Goal: Transaction & Acquisition: Purchase product/service

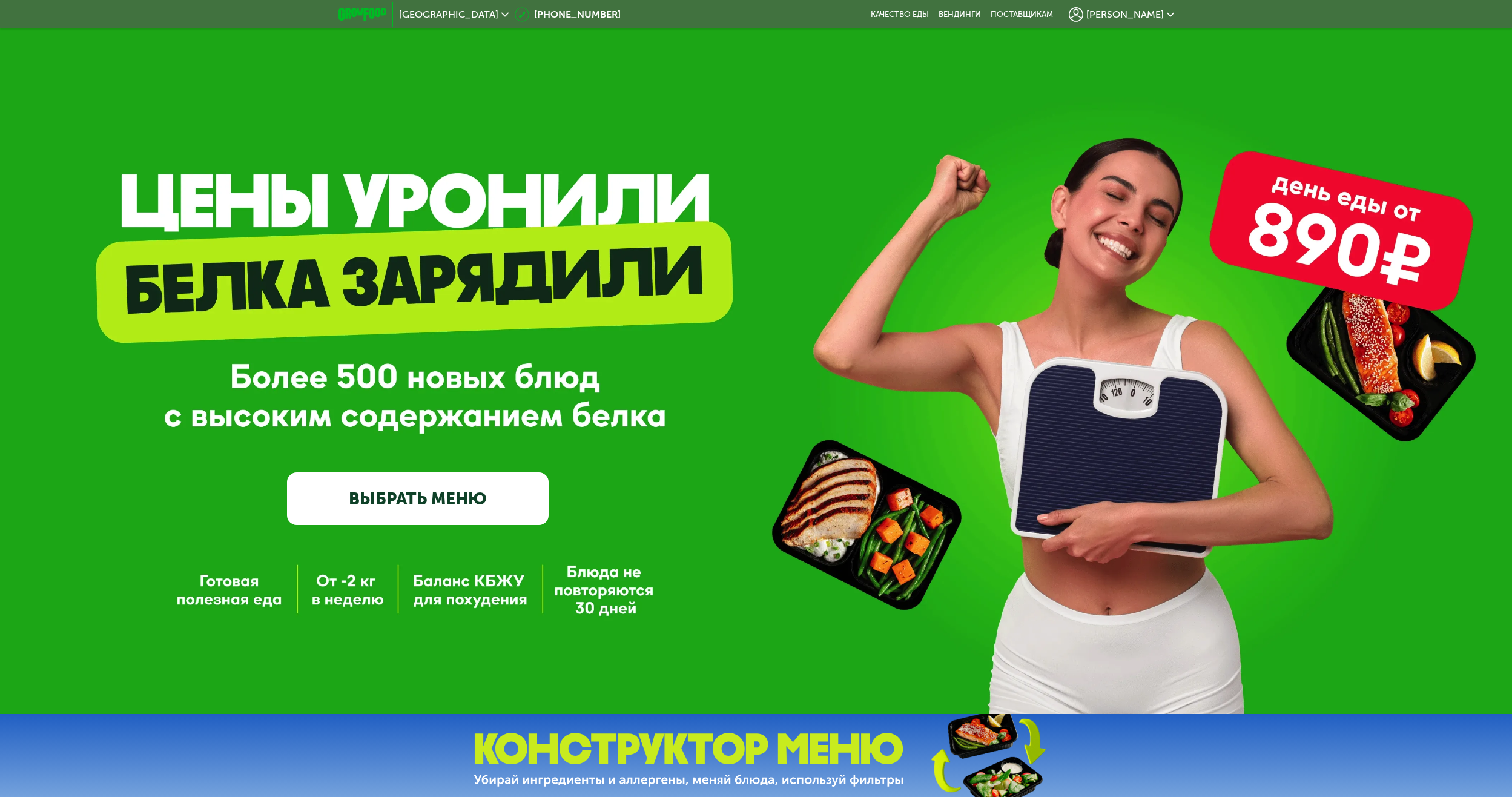
click at [480, 500] on link "ВЫБРАТЬ МЕНЮ" at bounding box center [417, 498] width 262 height 52
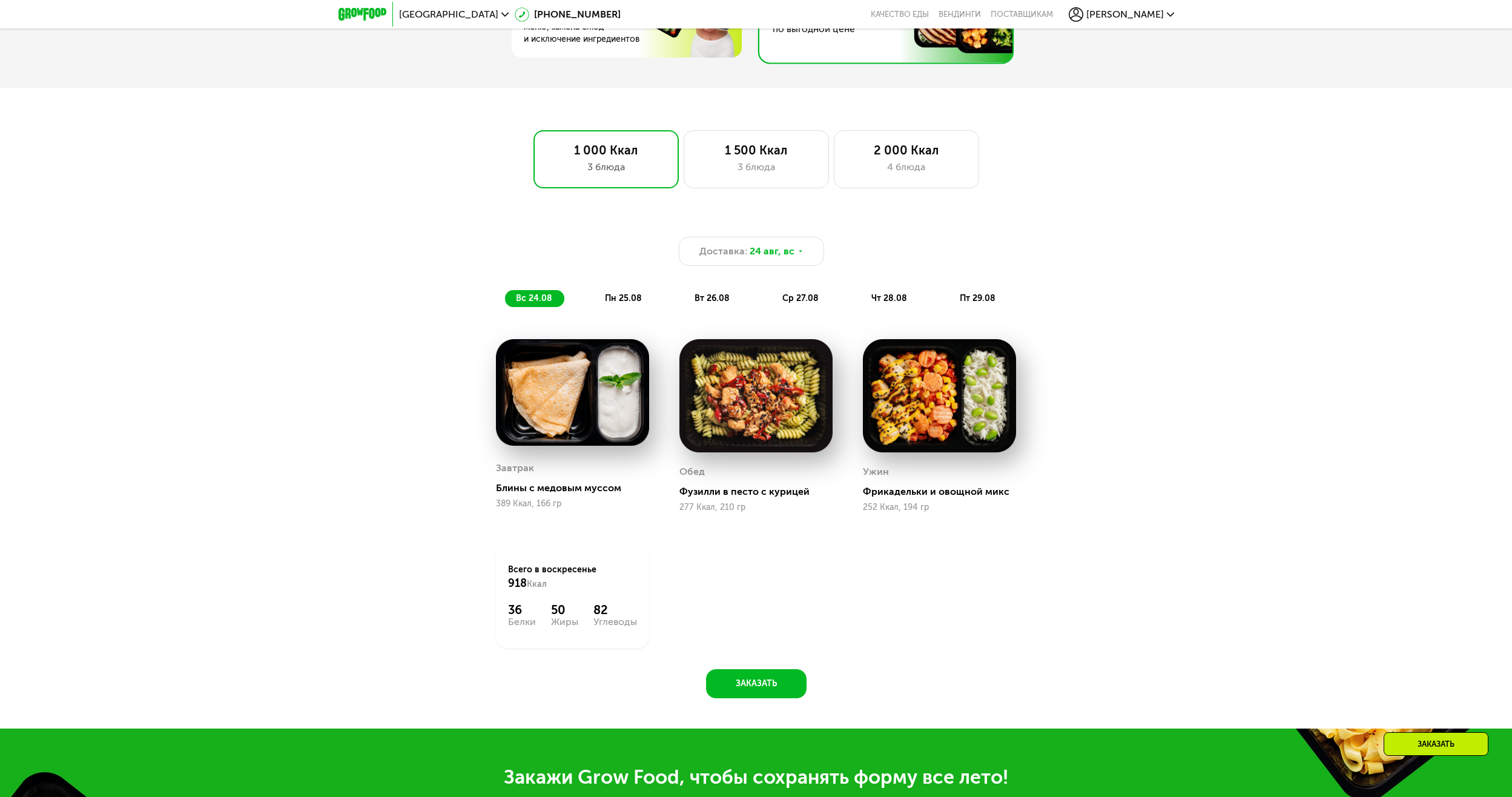
scroll to position [929, 0]
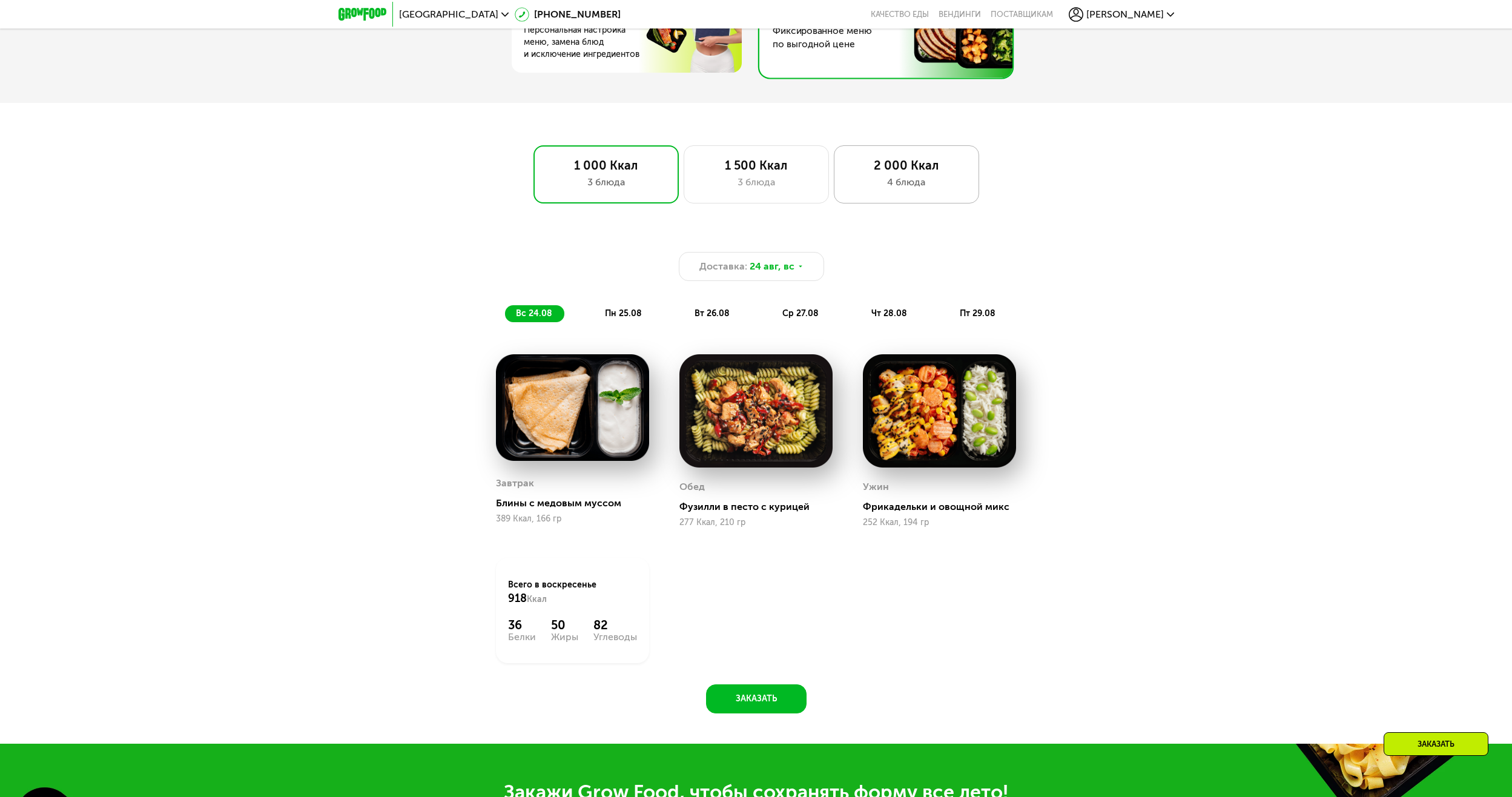
click at [880, 173] on div "2 000 Ккал" at bounding box center [906, 165] width 120 height 15
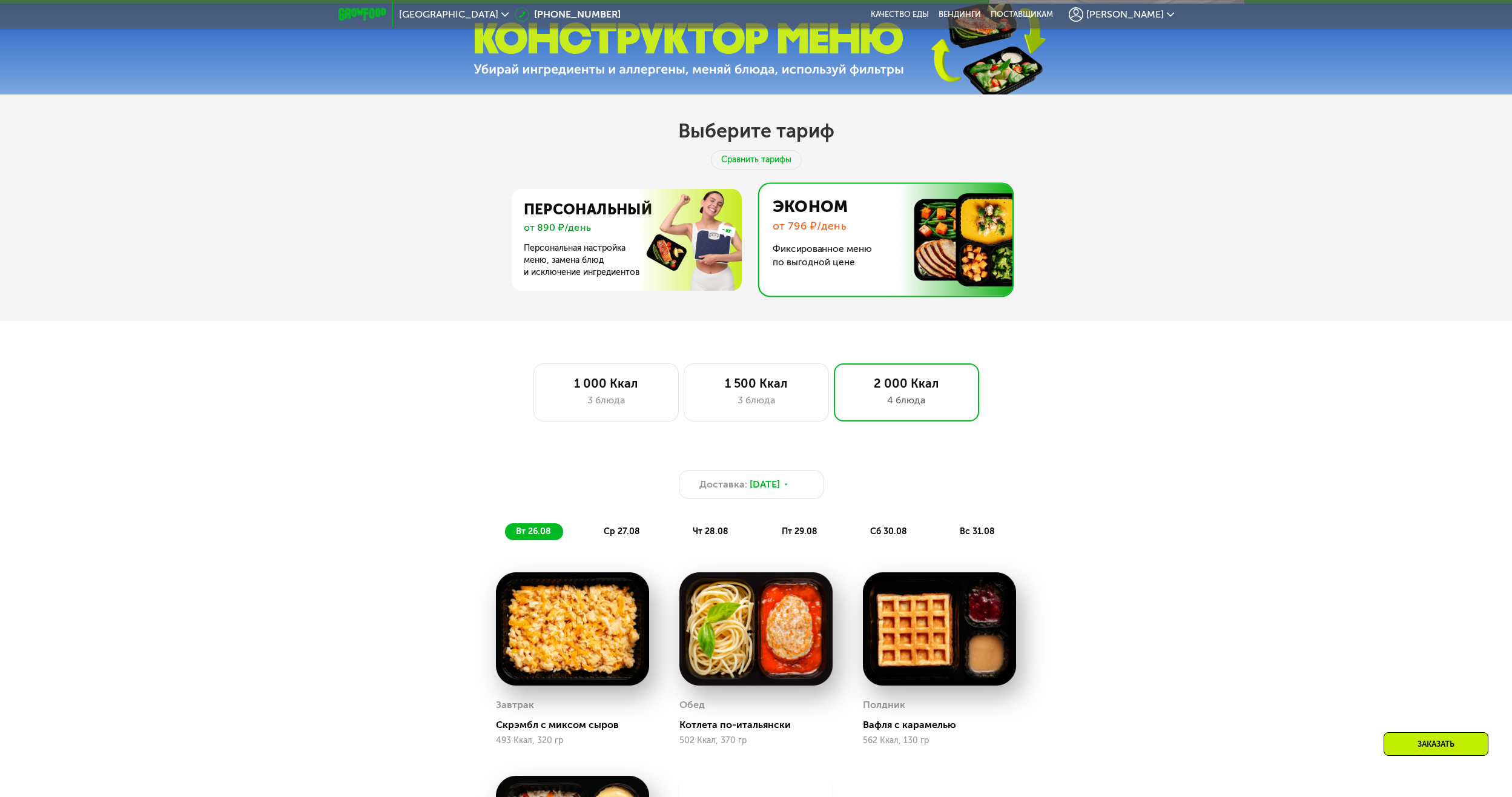
scroll to position [626, 0]
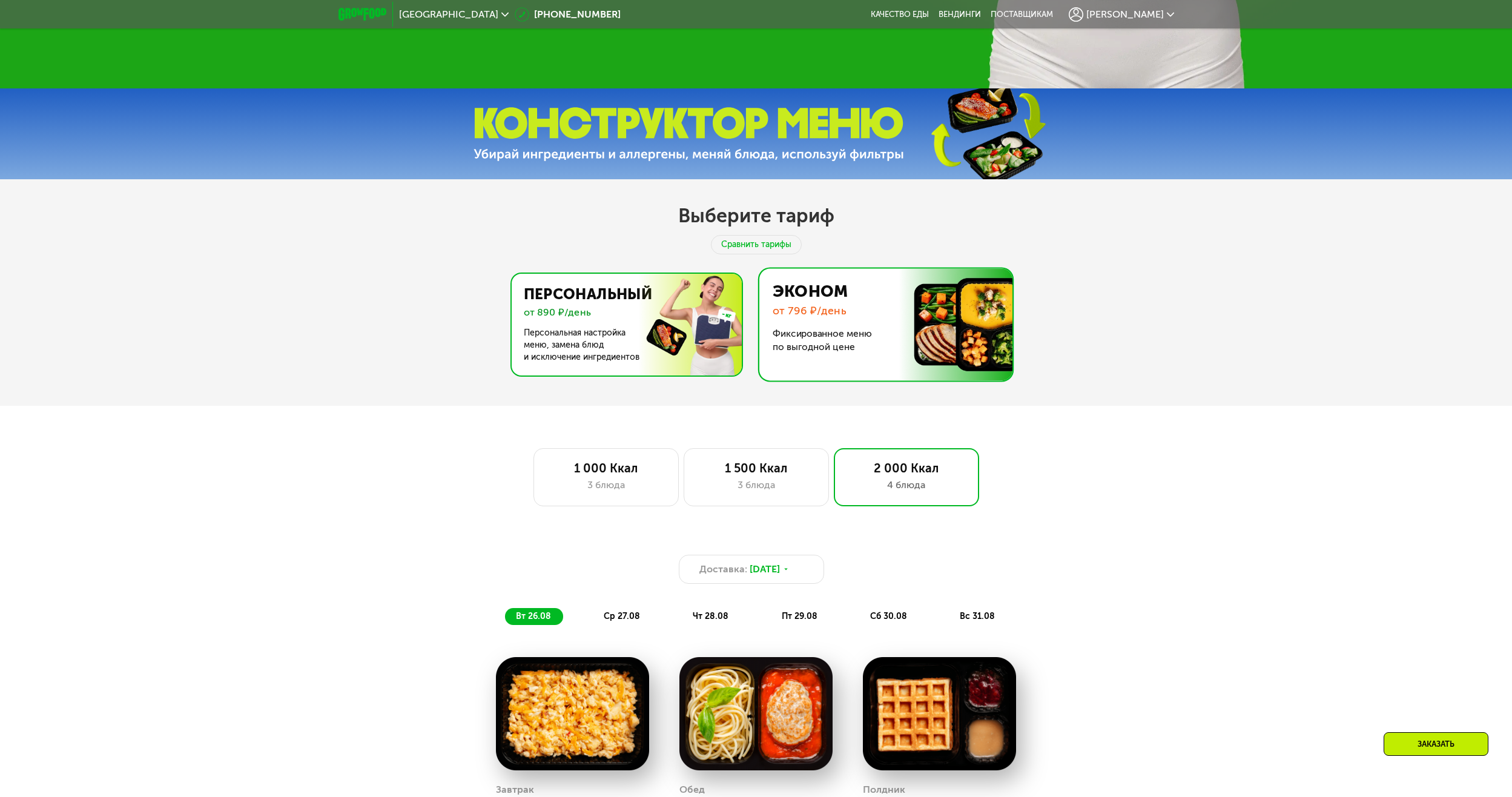
click at [641, 340] on img at bounding box center [623, 324] width 235 height 102
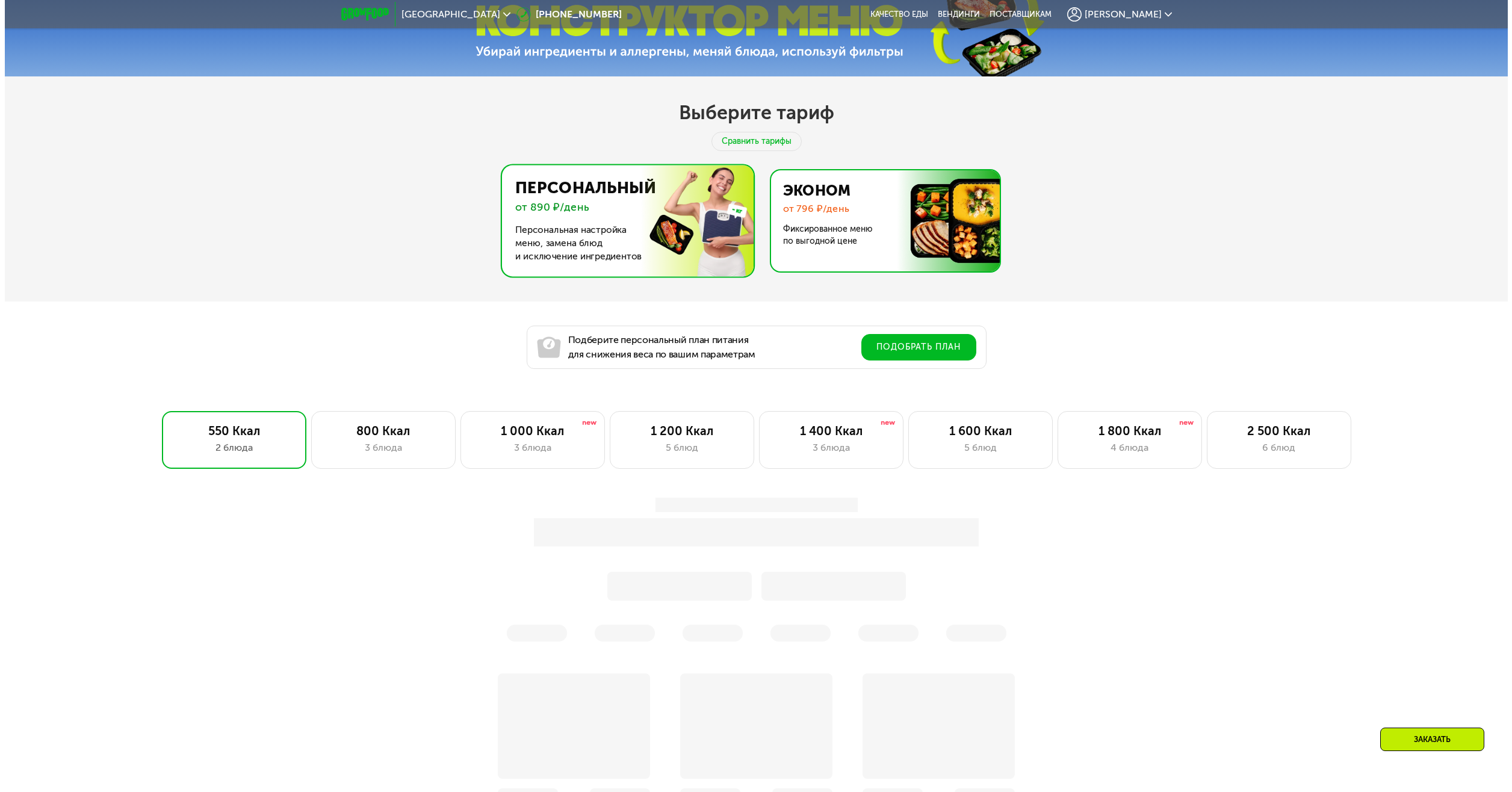
scroll to position [802, 0]
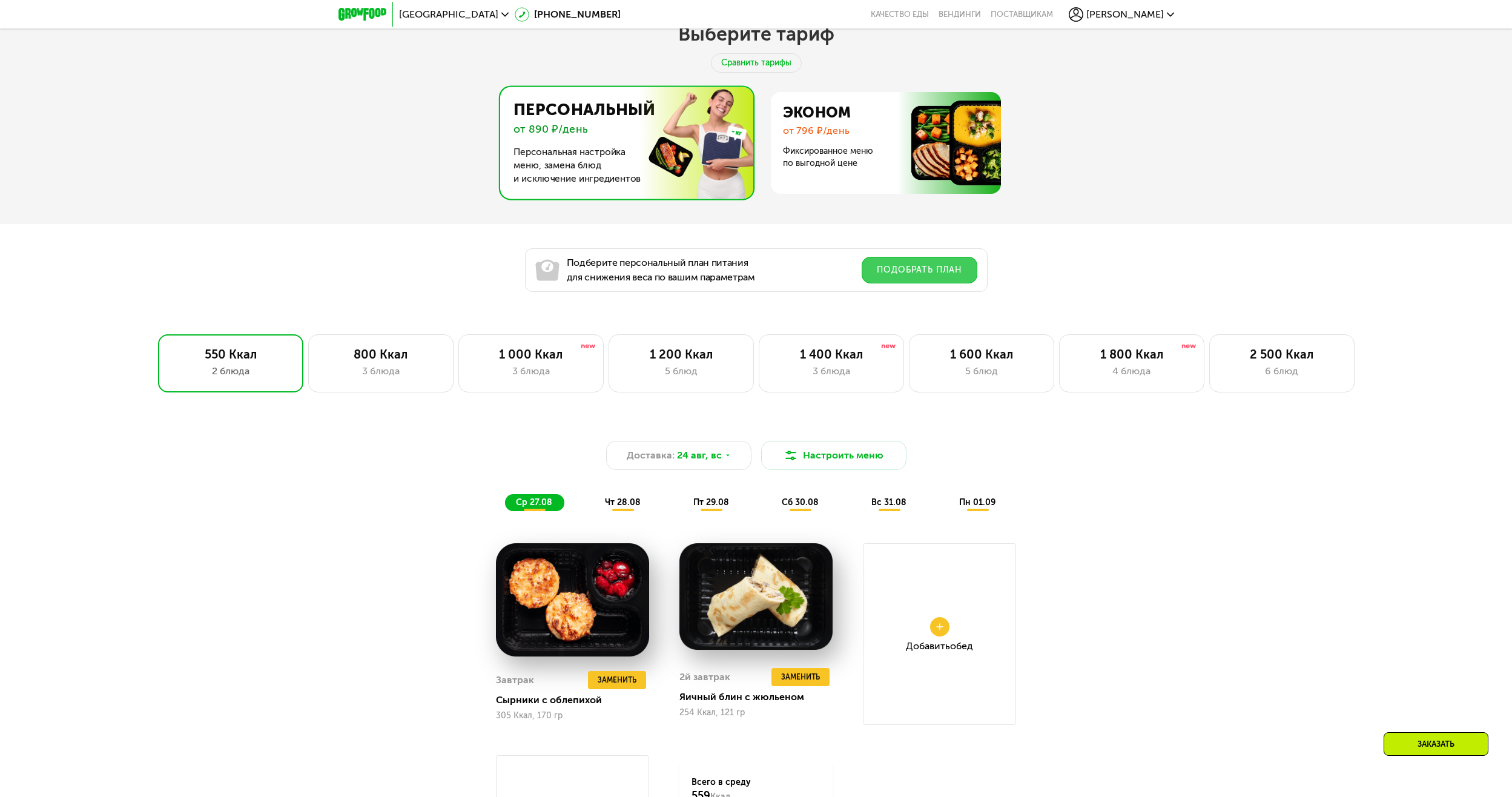
click at [918, 275] on button "Подобрать план" at bounding box center [919, 270] width 116 height 27
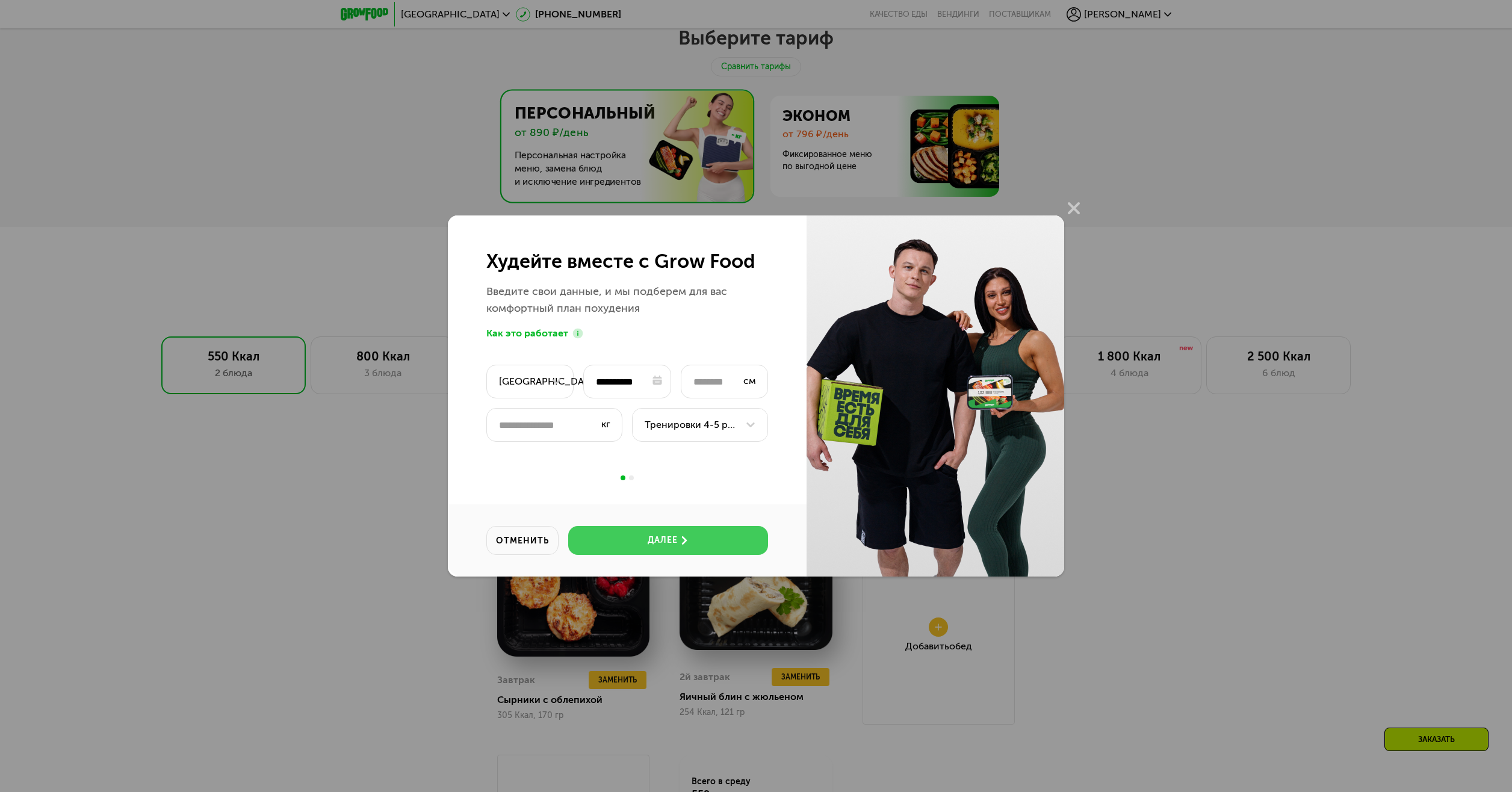
click at [687, 544] on icon at bounding box center [684, 540] width 9 height 9
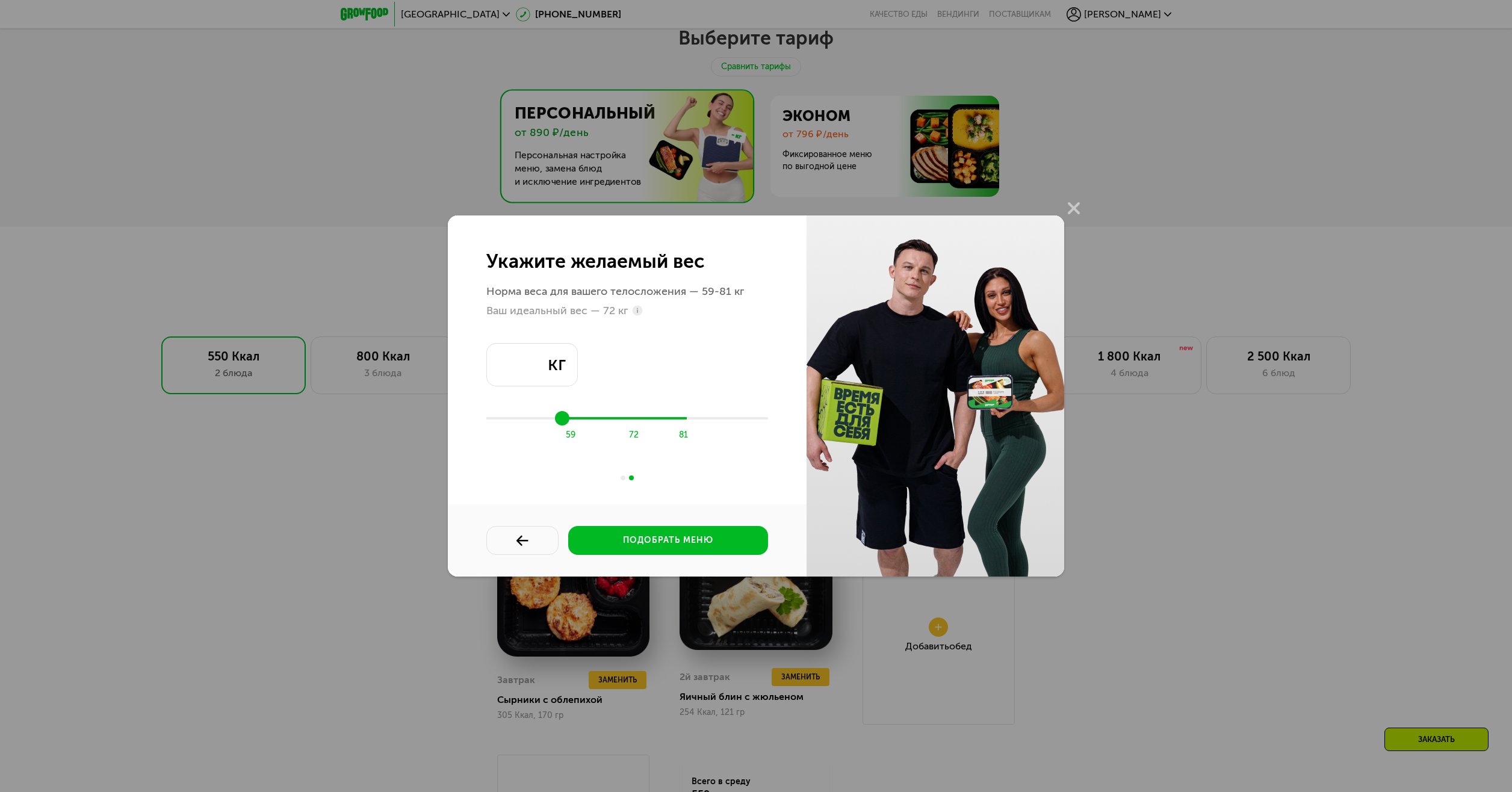
type input "**"
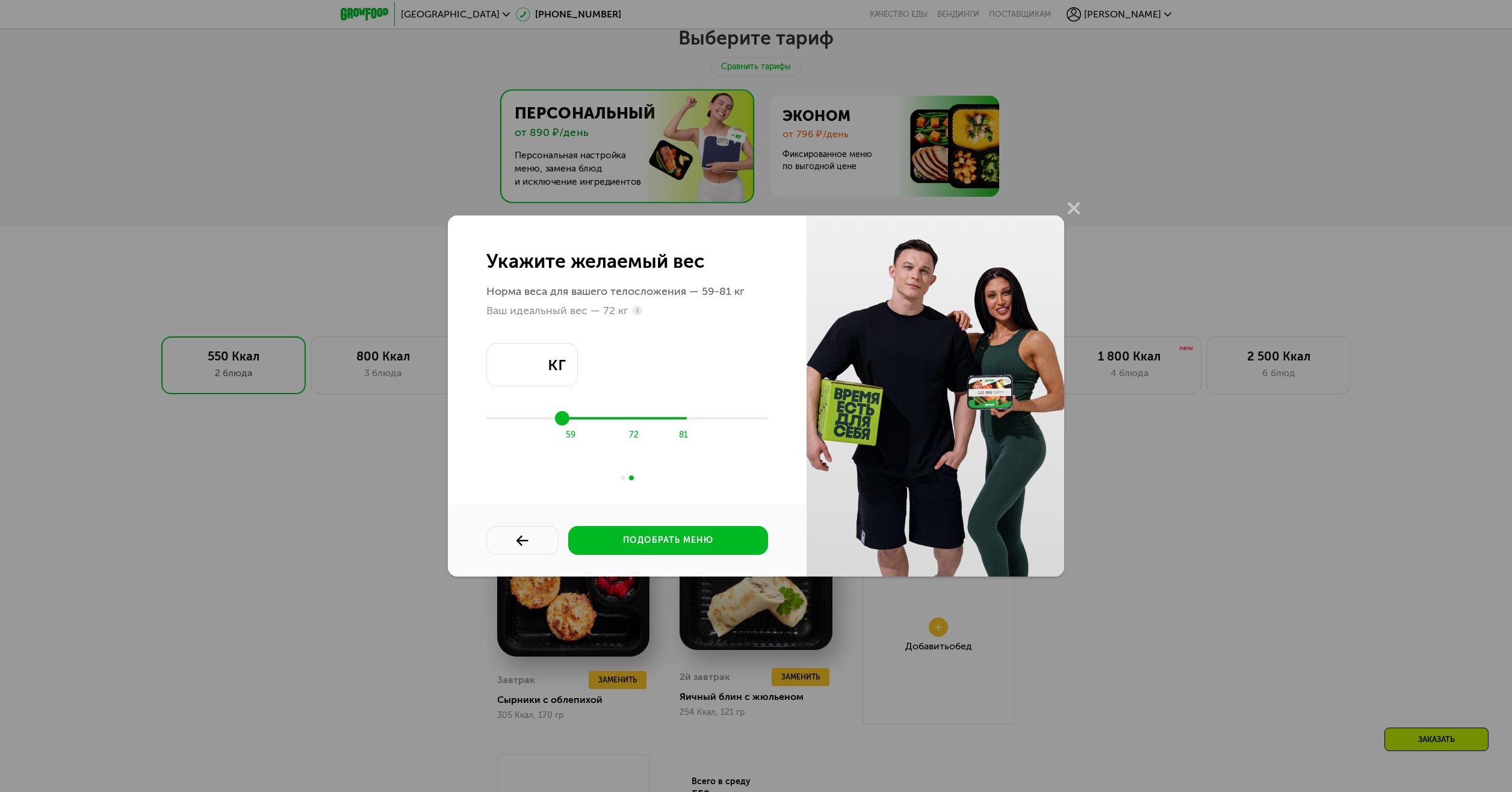
type input "**"
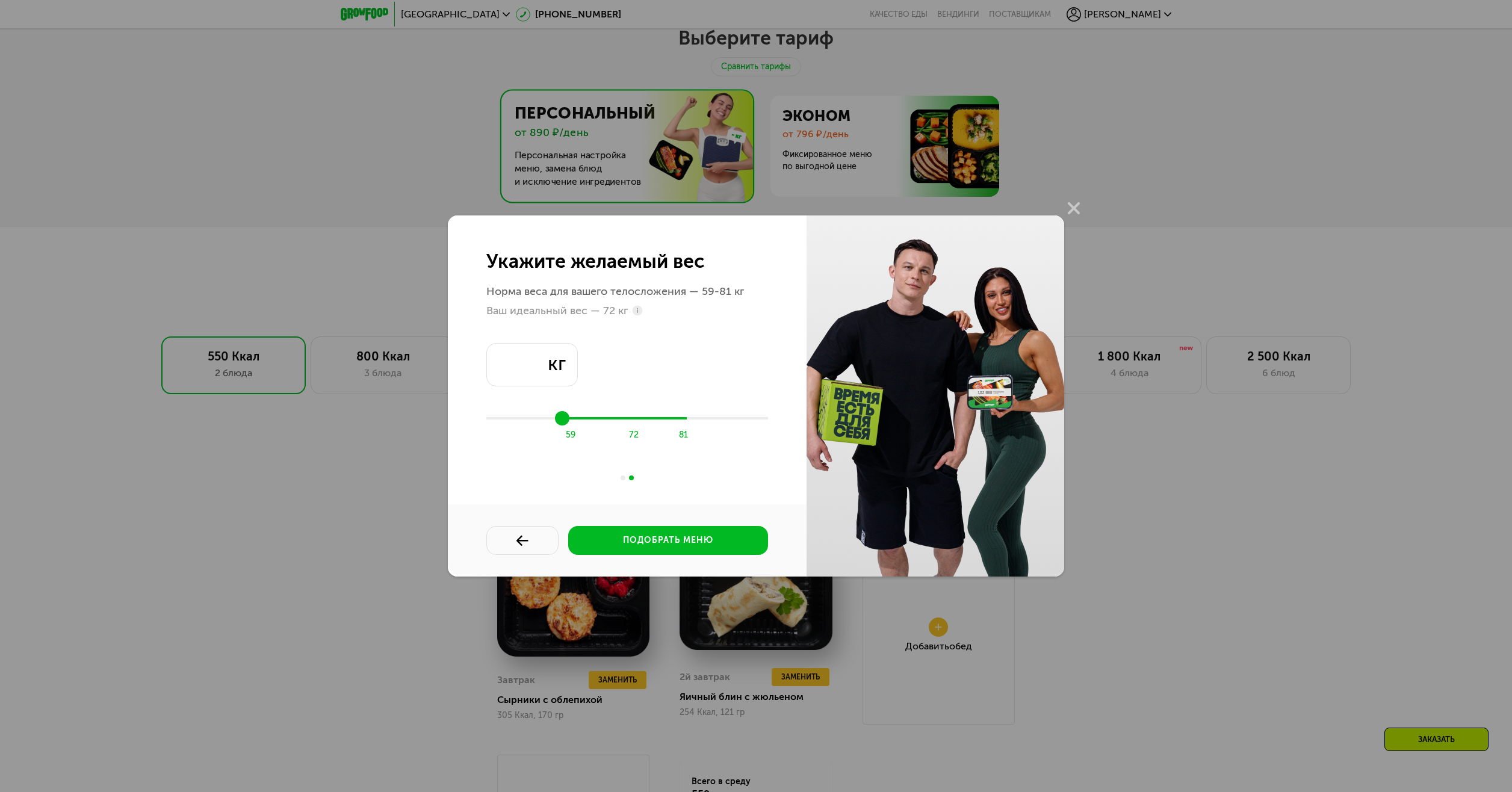
type input "**"
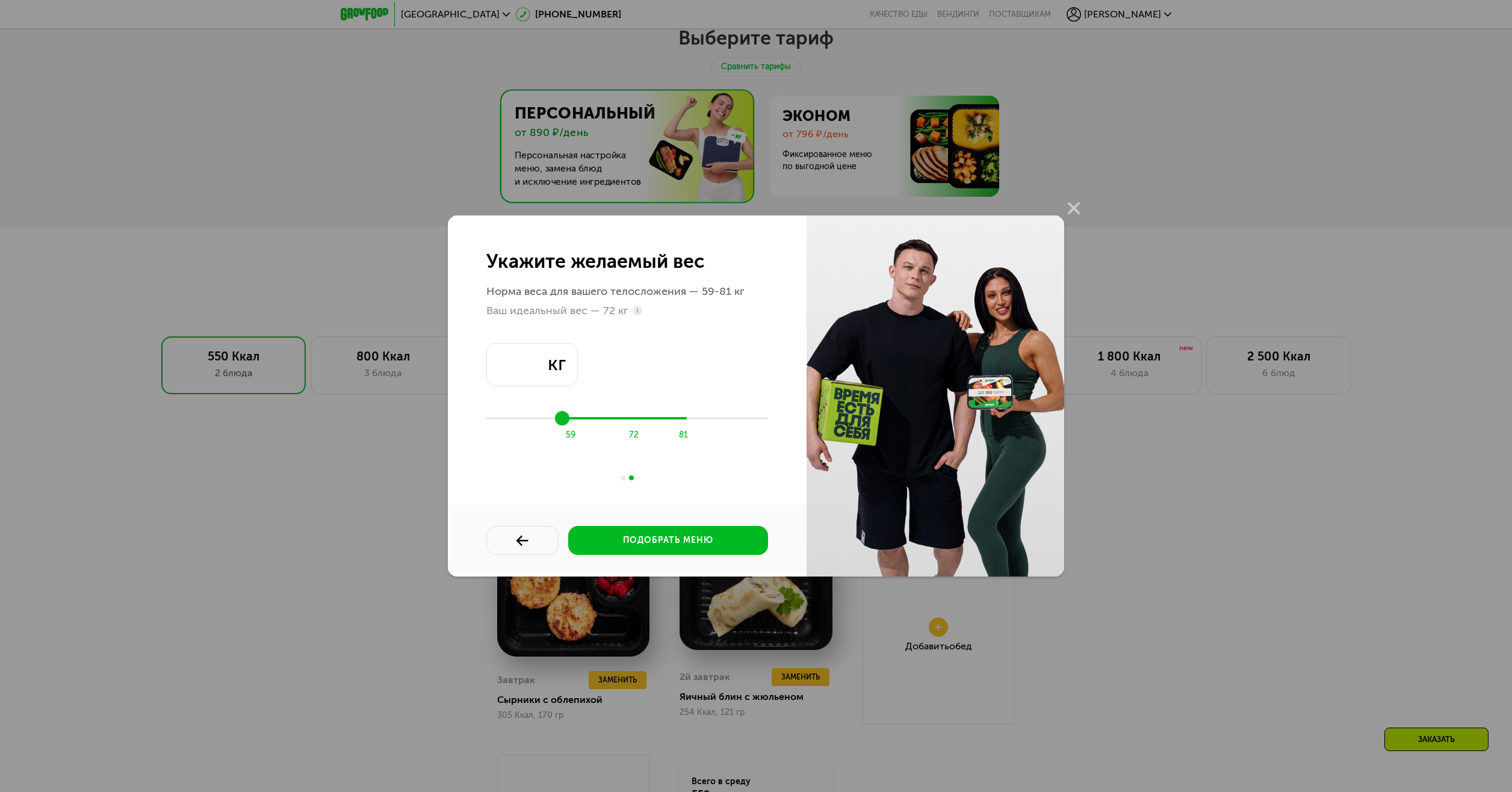
drag, startPoint x: 664, startPoint y: 422, endPoint x: 652, endPoint y: 421, distance: 12.0
type input "**"
click at [652, 421] on input "range" at bounding box center [627, 418] width 282 height 18
click at [690, 543] on div "подобрать меню" at bounding box center [669, 540] width 90 height 12
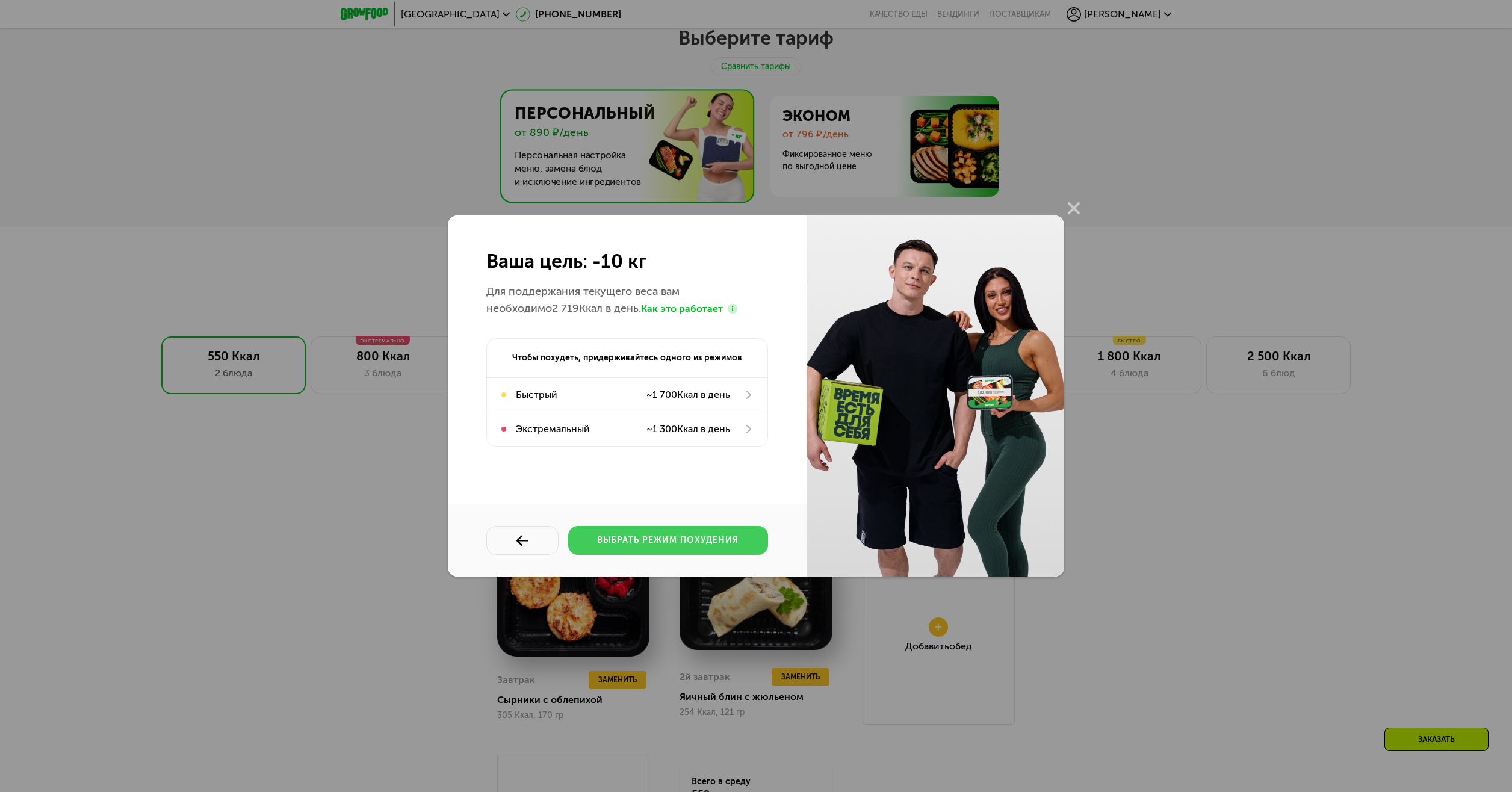
click at [708, 541] on div "выбрать режим похудения" at bounding box center [668, 540] width 142 height 12
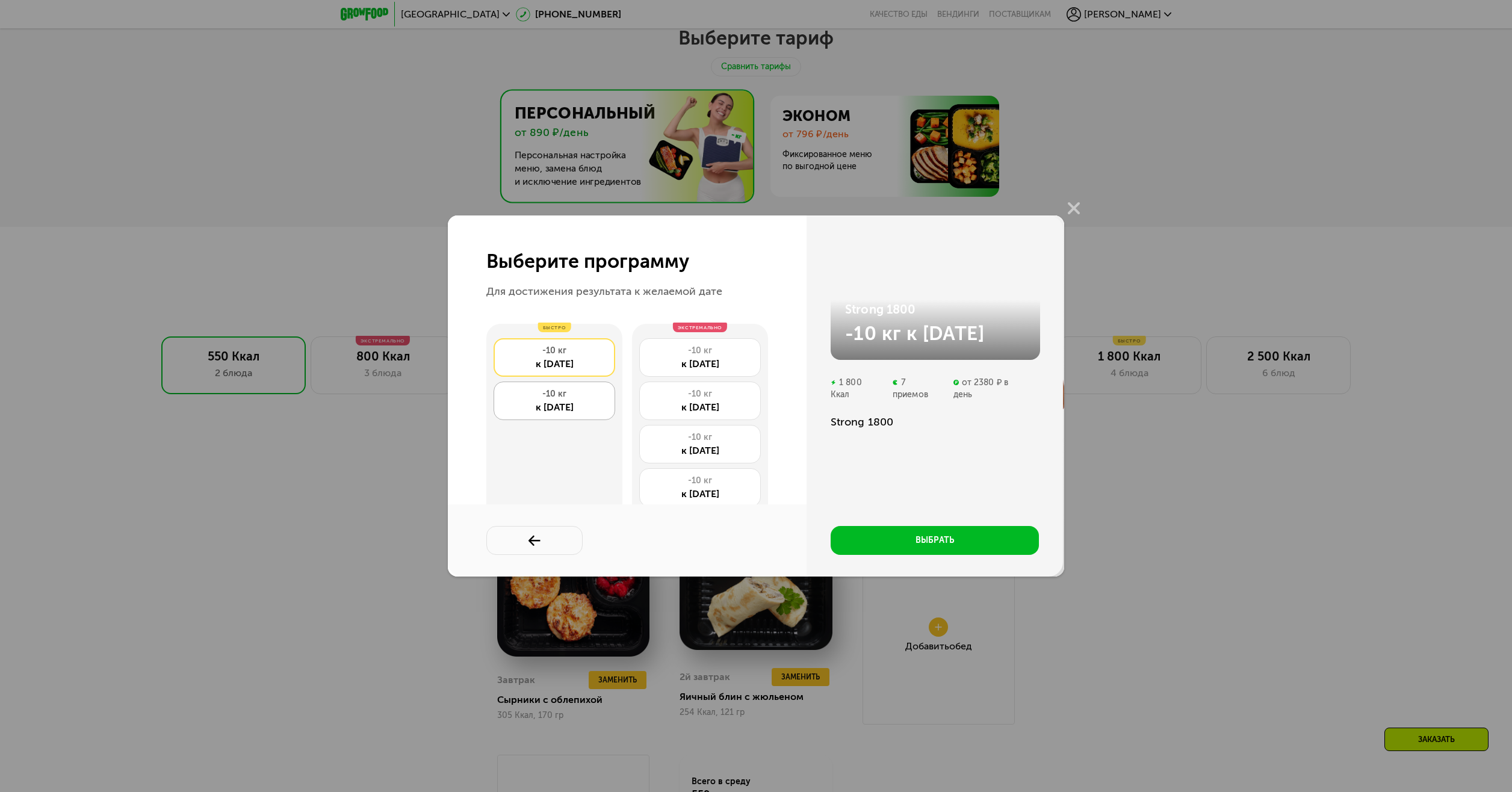
click at [577, 399] on div "-10 кг" at bounding box center [554, 394] width 108 height 12
click at [574, 349] on div "-10 кг" at bounding box center [554, 351] width 108 height 12
click at [572, 390] on div "-10 кг" at bounding box center [554, 394] width 108 height 12
click at [567, 344] on div "-10 кг к [DATE]" at bounding box center [554, 357] width 122 height 38
click at [585, 402] on div "к [DATE]" at bounding box center [554, 407] width 108 height 15
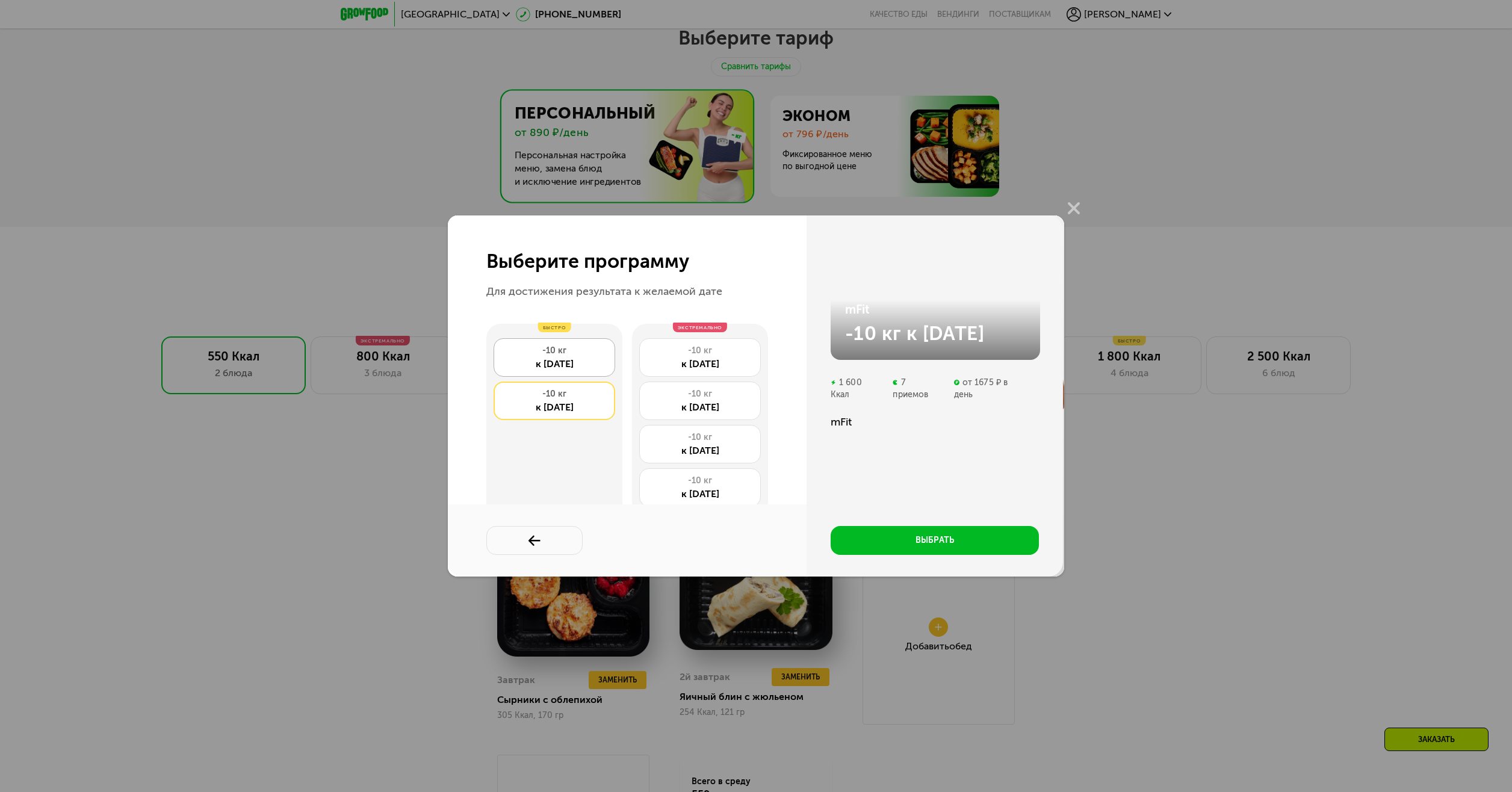
click at [583, 352] on div "-10 кг" at bounding box center [554, 351] width 108 height 12
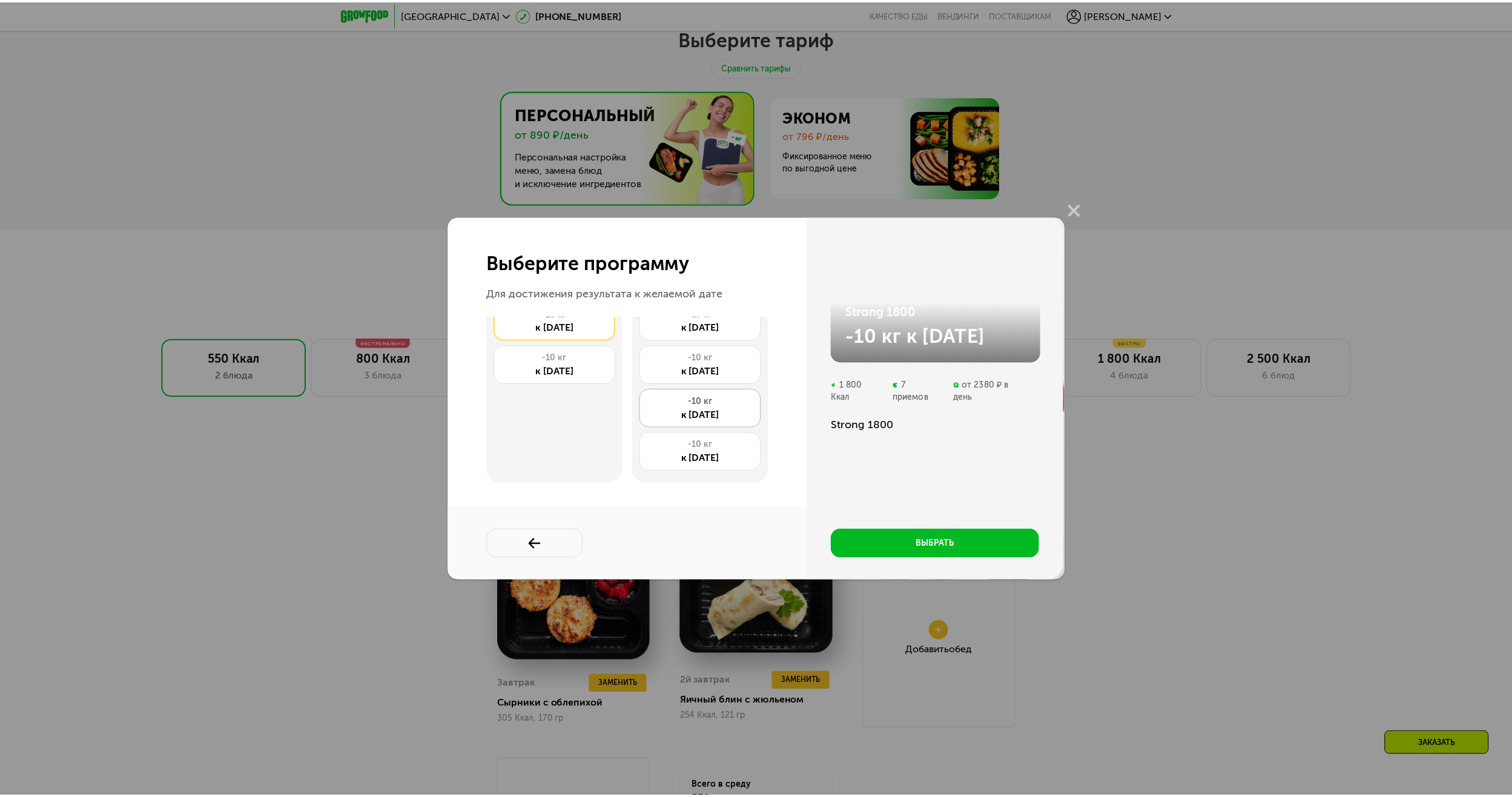
scroll to position [0, 0]
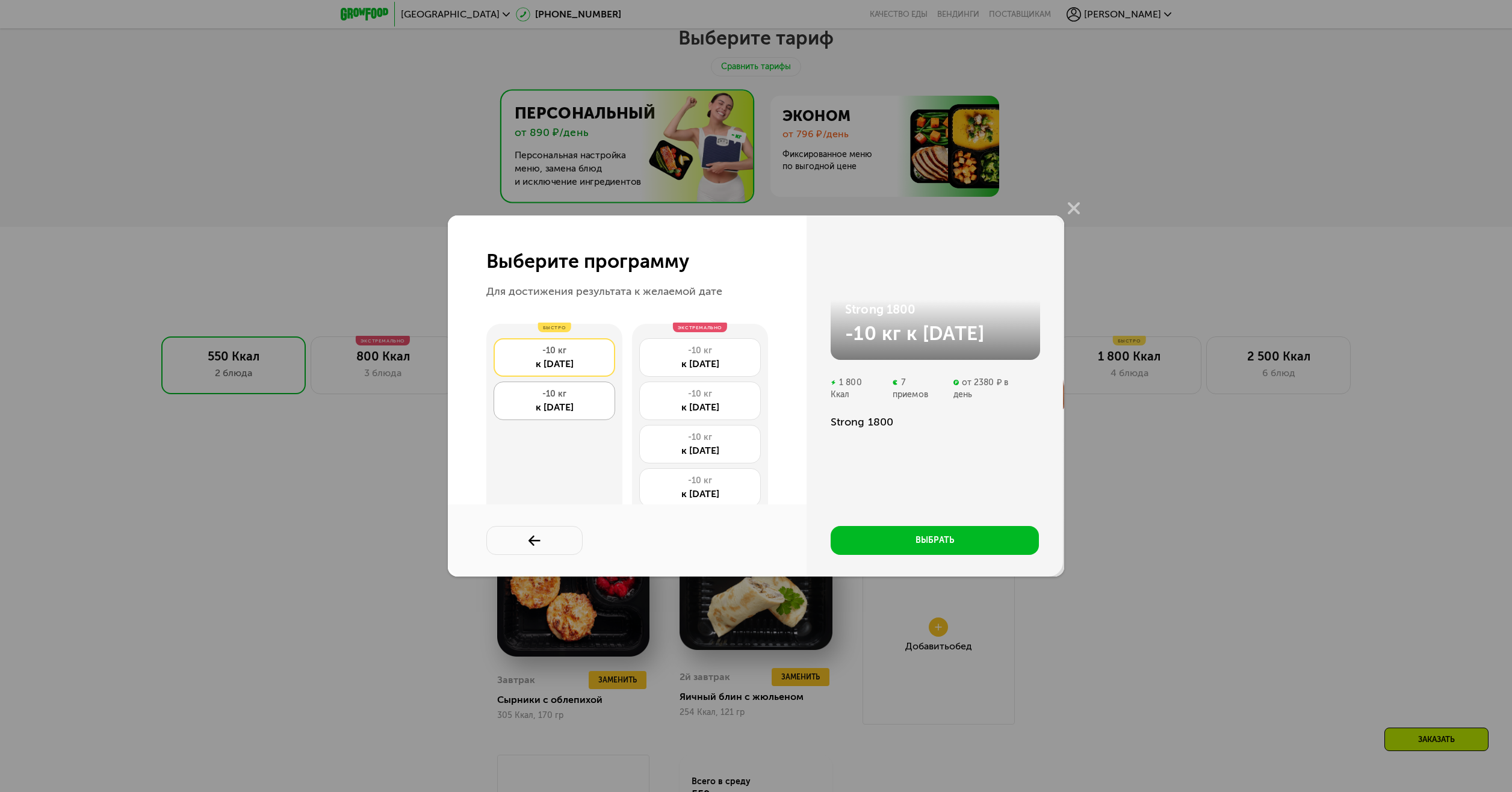
click at [573, 401] on div "к [DATE]" at bounding box center [554, 407] width 108 height 15
click at [566, 357] on div "-10 кг" at bounding box center [554, 351] width 108 height 12
click at [546, 402] on div "к [DATE]" at bounding box center [554, 407] width 108 height 15
click at [580, 350] on div "-10 кг" at bounding box center [554, 351] width 108 height 12
click at [557, 398] on div "-10 кг" at bounding box center [554, 394] width 108 height 12
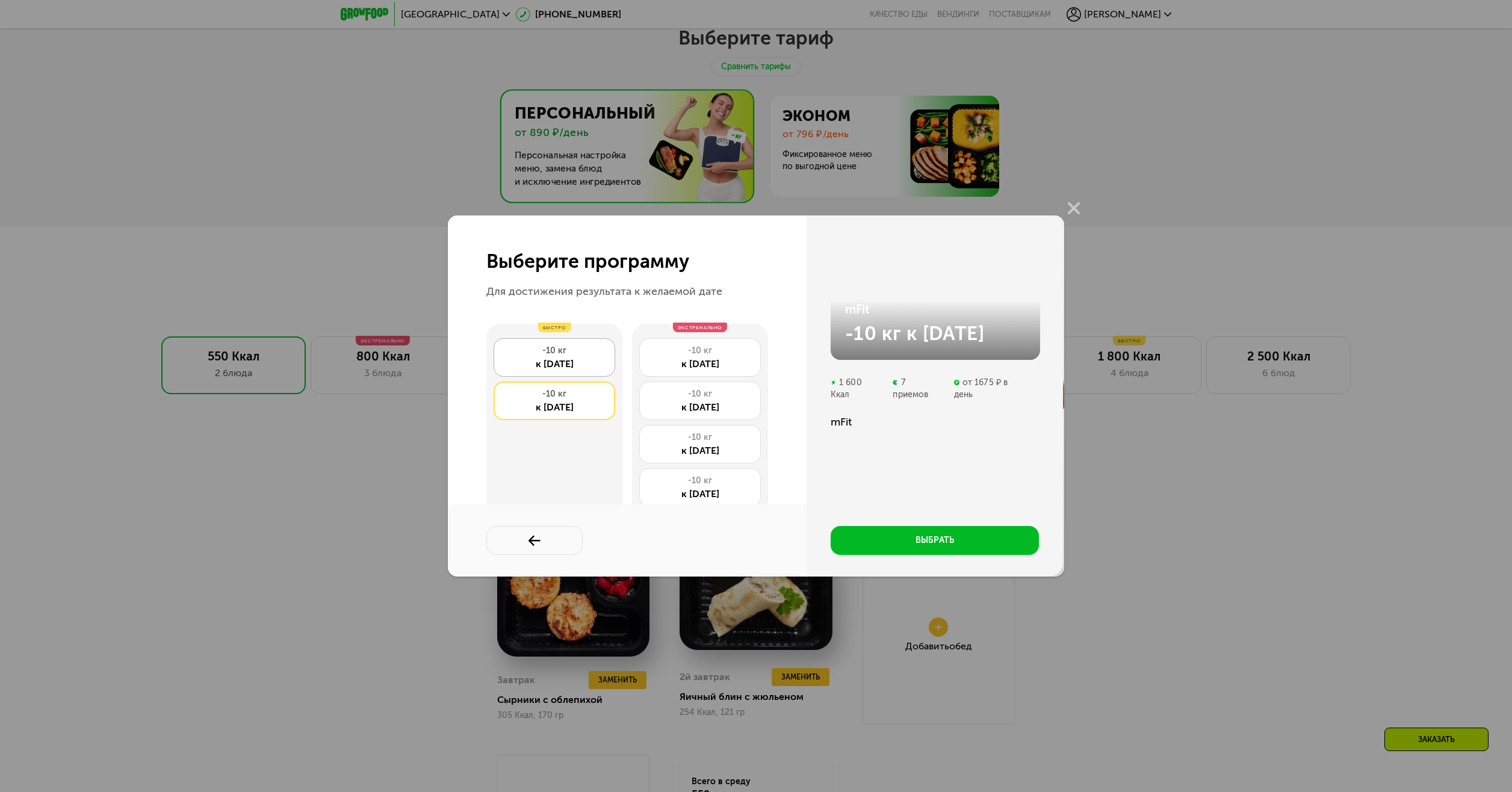
click at [566, 357] on div "к [DATE]" at bounding box center [554, 364] width 108 height 15
click at [1076, 204] on use at bounding box center [1074, 208] width 12 height 12
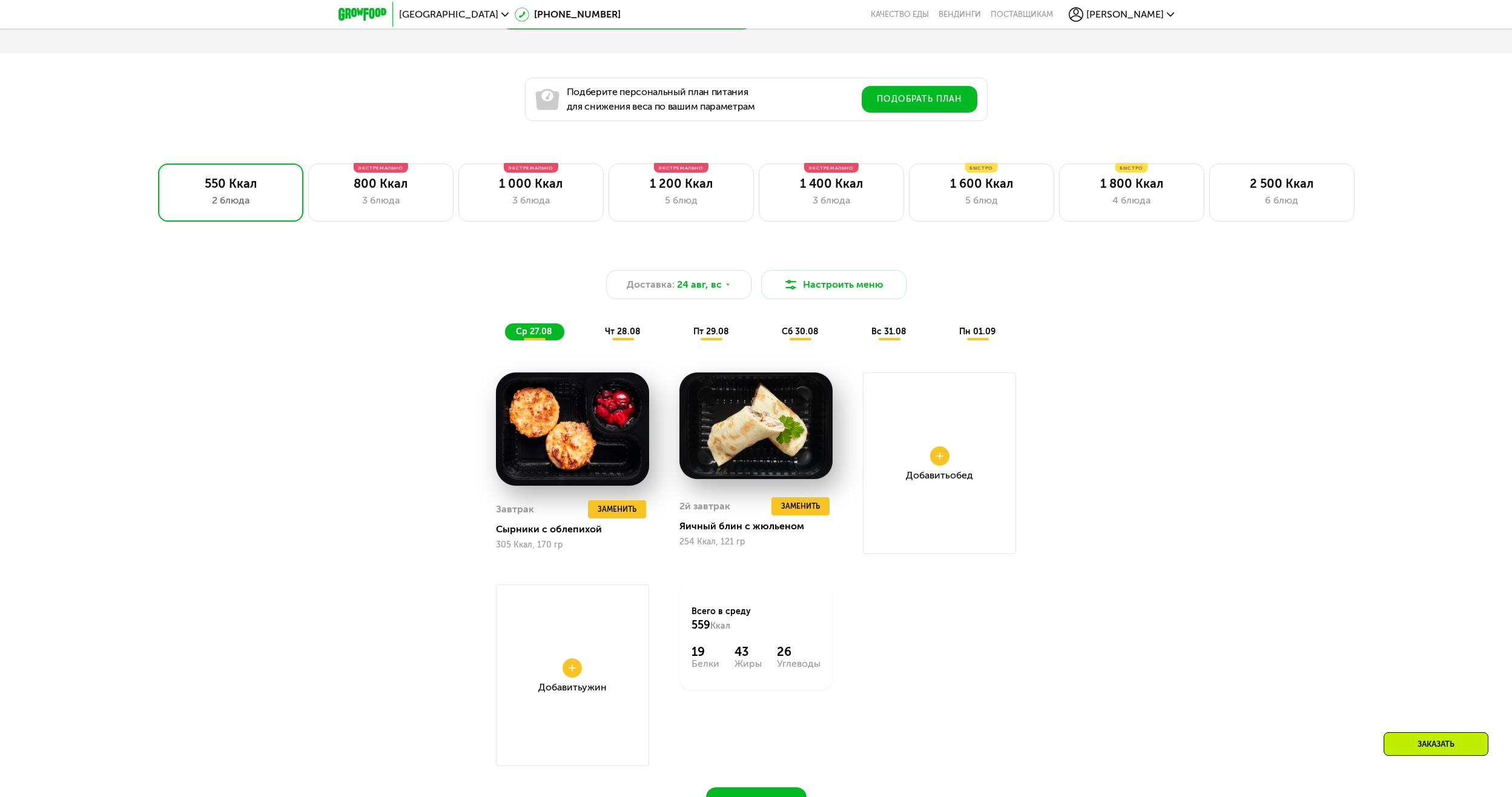
scroll to position [989, 0]
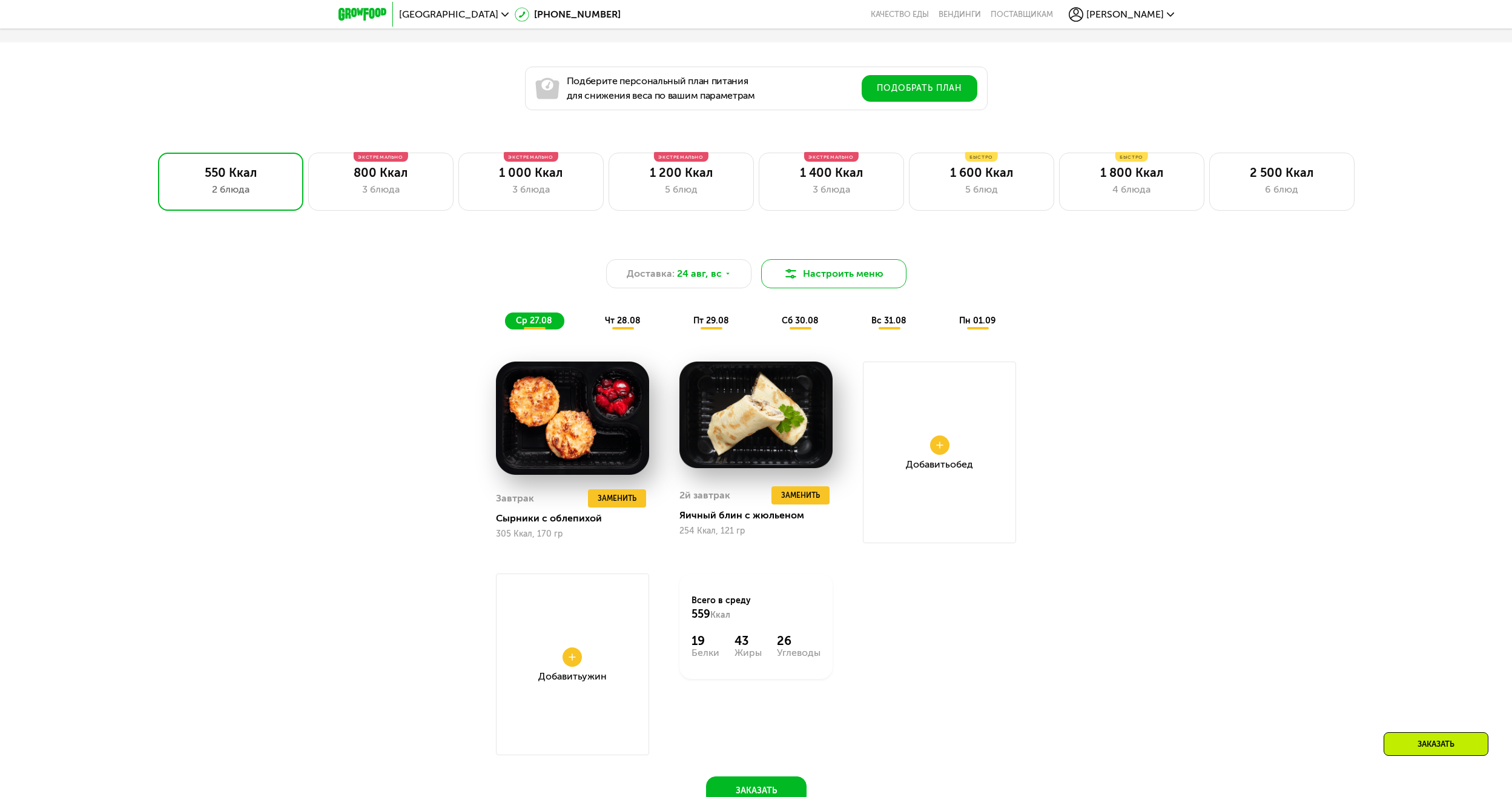
click at [855, 266] on button "Настроить меню" at bounding box center [834, 273] width 145 height 29
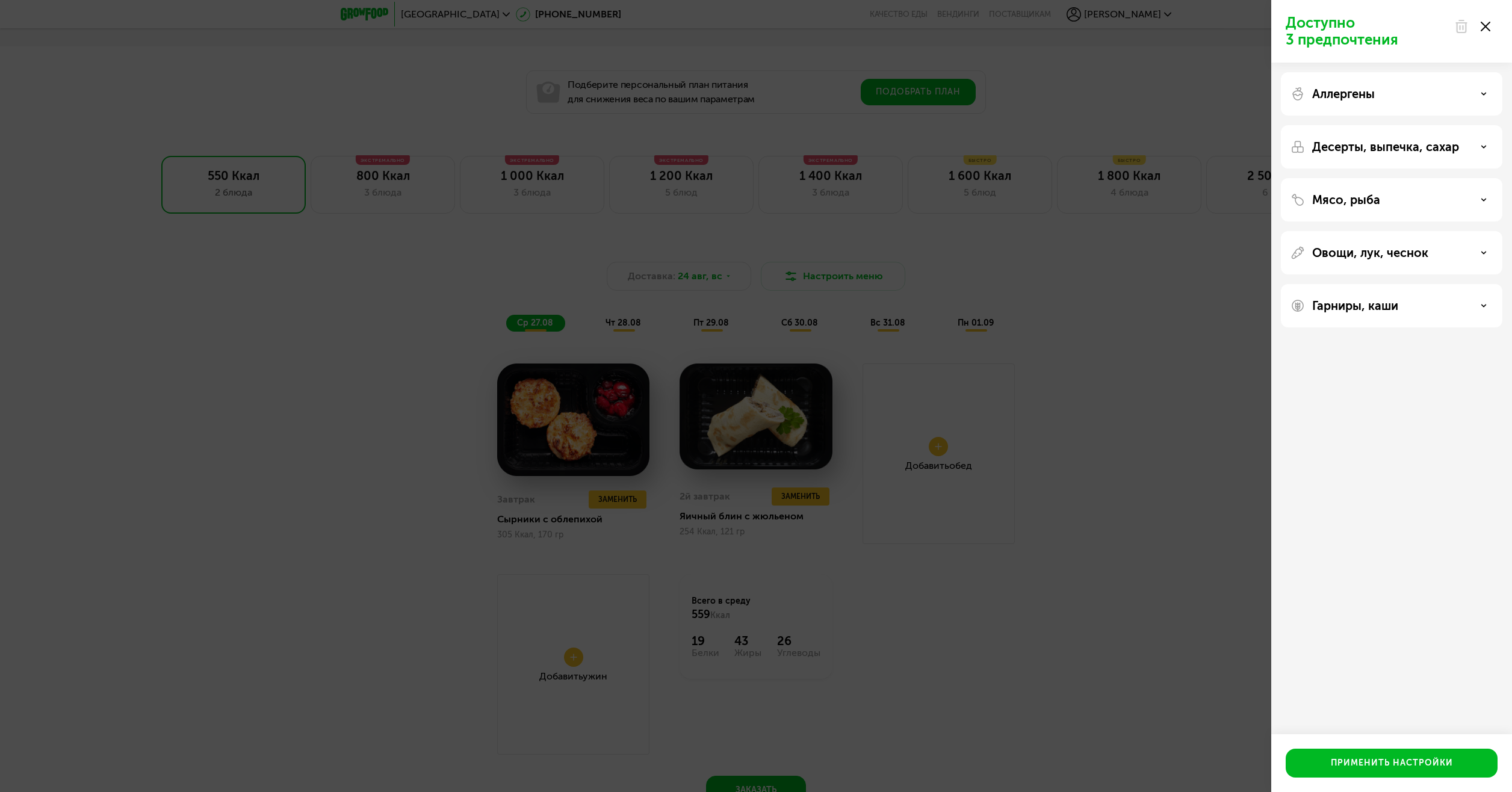
click at [1349, 94] on p "Аллергены" at bounding box center [1344, 93] width 63 height 15
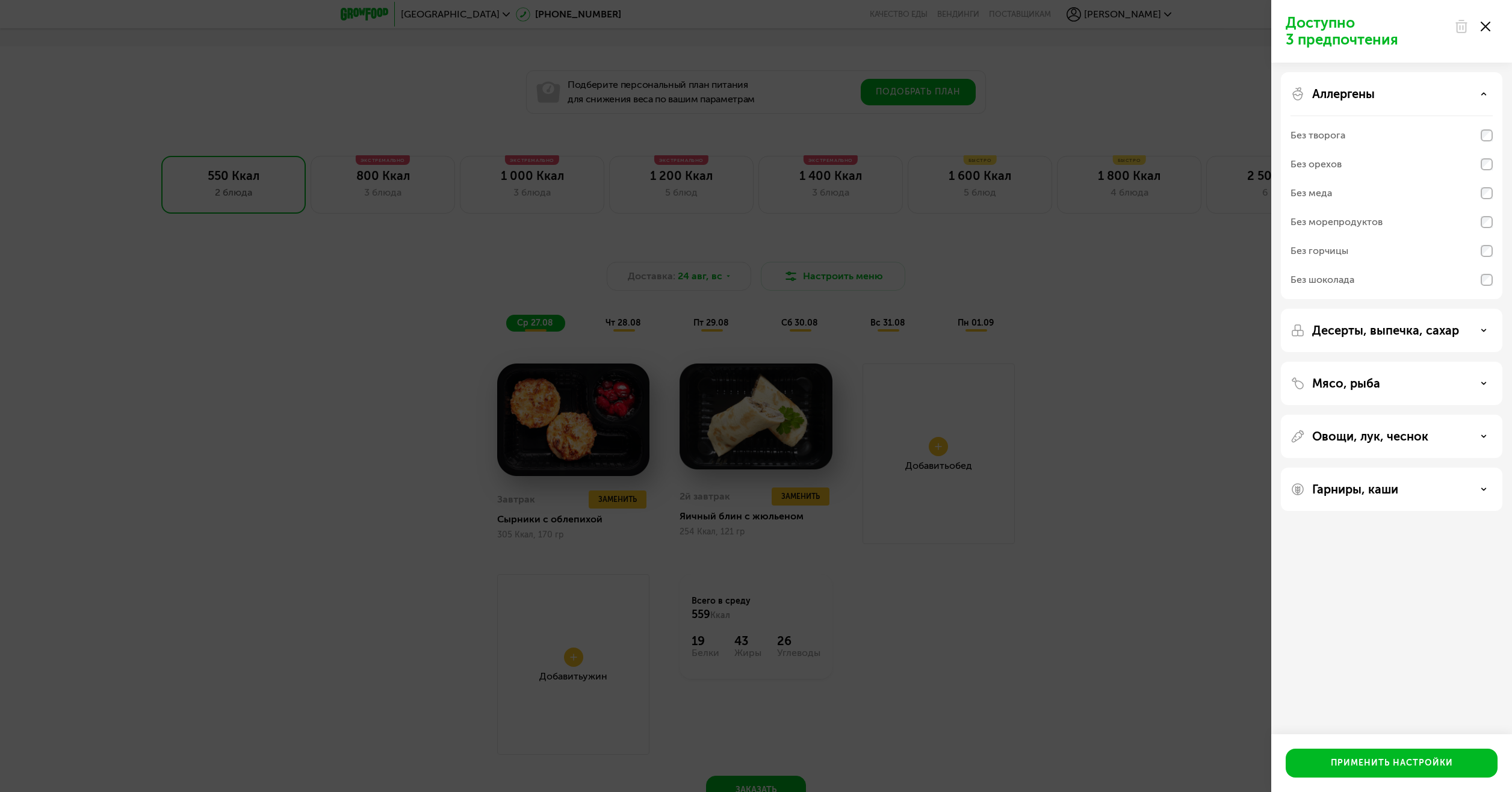
click at [1350, 93] on p "Аллергены" at bounding box center [1344, 93] width 63 height 15
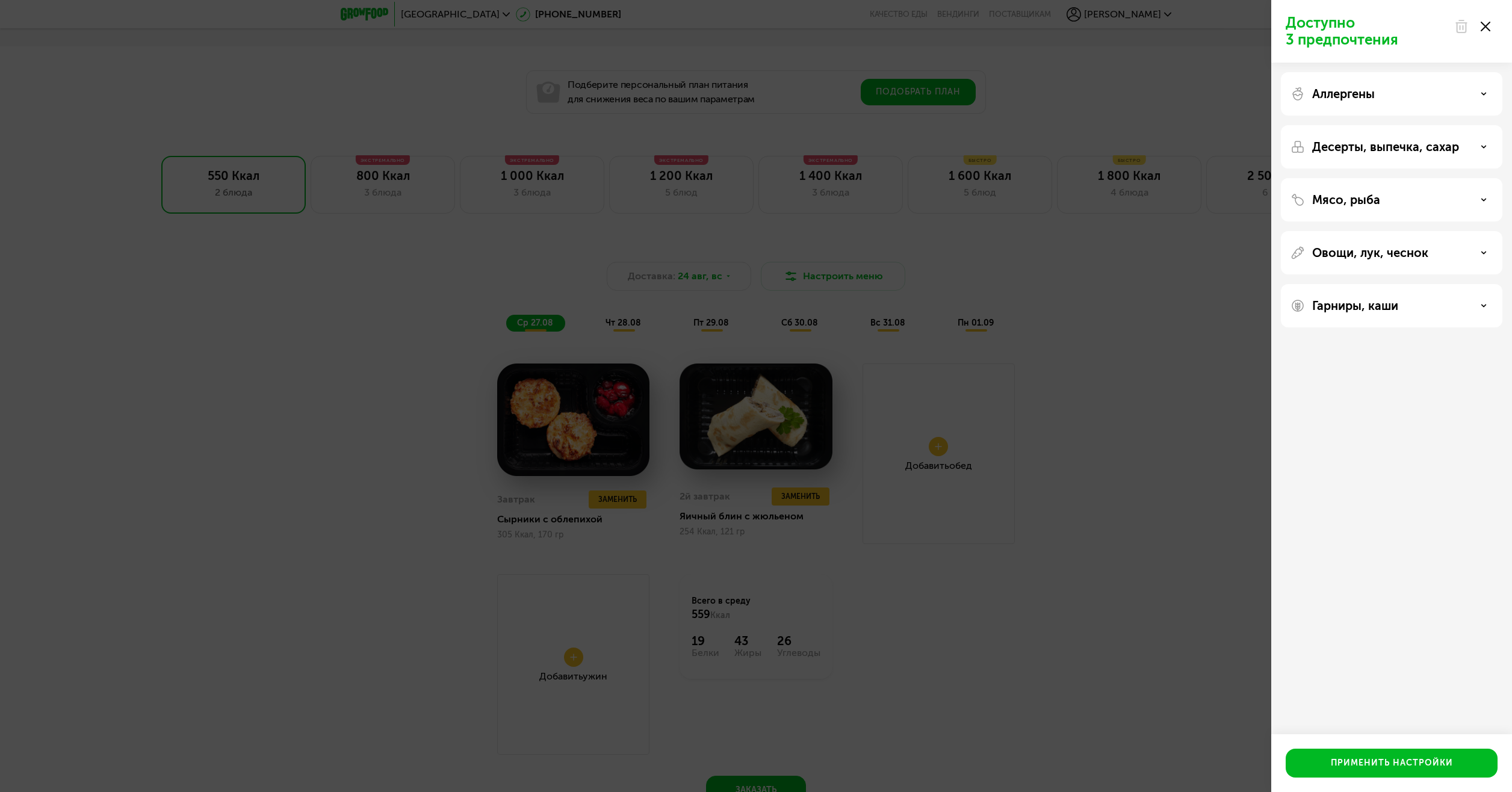
click at [1349, 145] on p "Десерты, выпечка, сахар" at bounding box center [1385, 146] width 146 height 15
click at [1329, 143] on p "Десерты, выпечка, сахар" at bounding box center [1385, 146] width 146 height 15
click at [1343, 198] on p "Мясо, рыба" at bounding box center [1346, 199] width 68 height 15
click at [1347, 249] on p "Овощи, лук, чеснок" at bounding box center [1370, 253] width 116 height 15
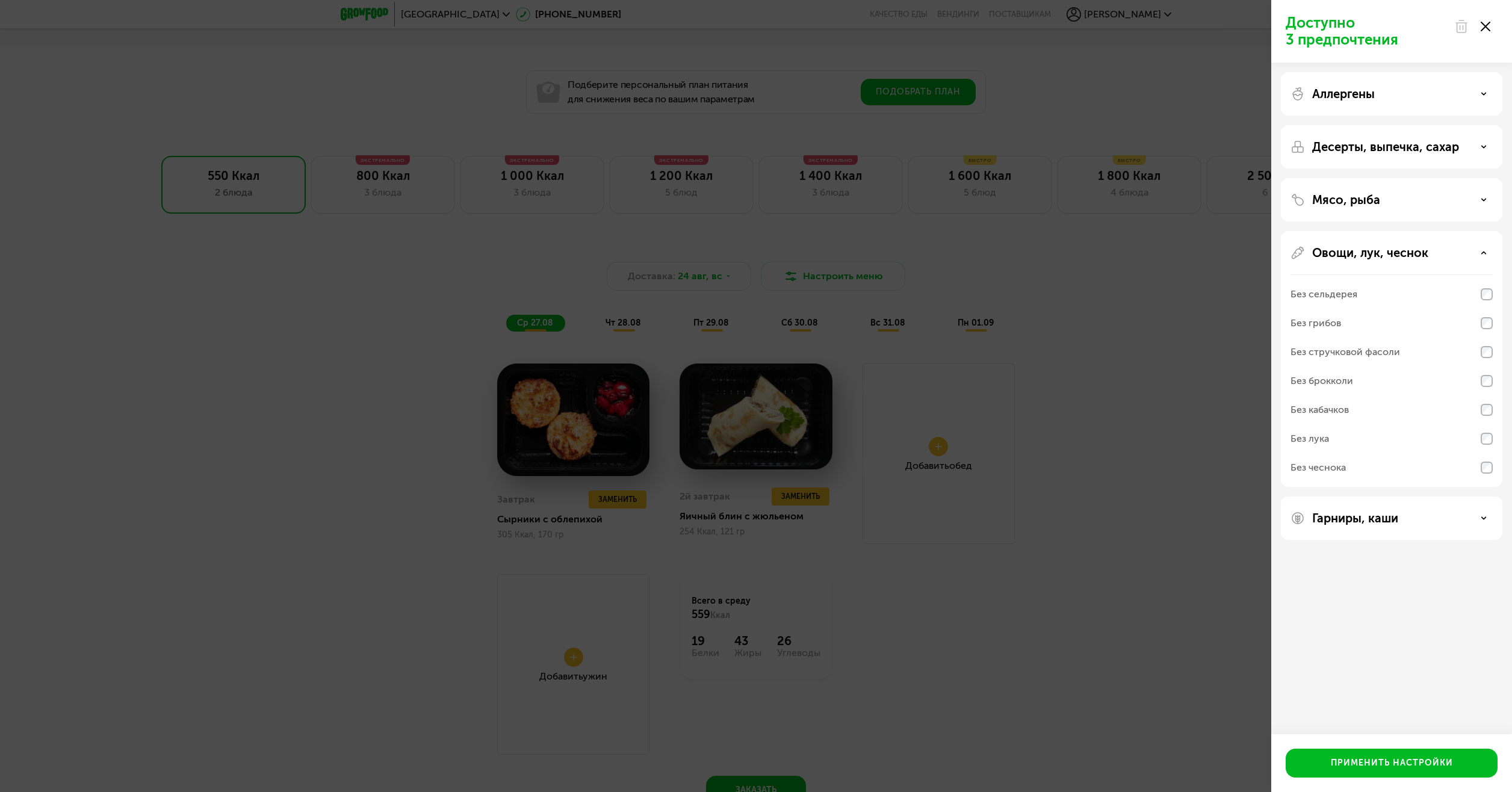
click at [1369, 520] on p "Гарниры, каши" at bounding box center [1356, 518] width 87 height 15
click at [1372, 559] on div "Без нута" at bounding box center [1392, 559] width 203 height 28
click at [1367, 582] on div "Без булгура" at bounding box center [1392, 588] width 203 height 28
click at [1367, 606] on div "Без кускуса" at bounding box center [1392, 617] width 203 height 28
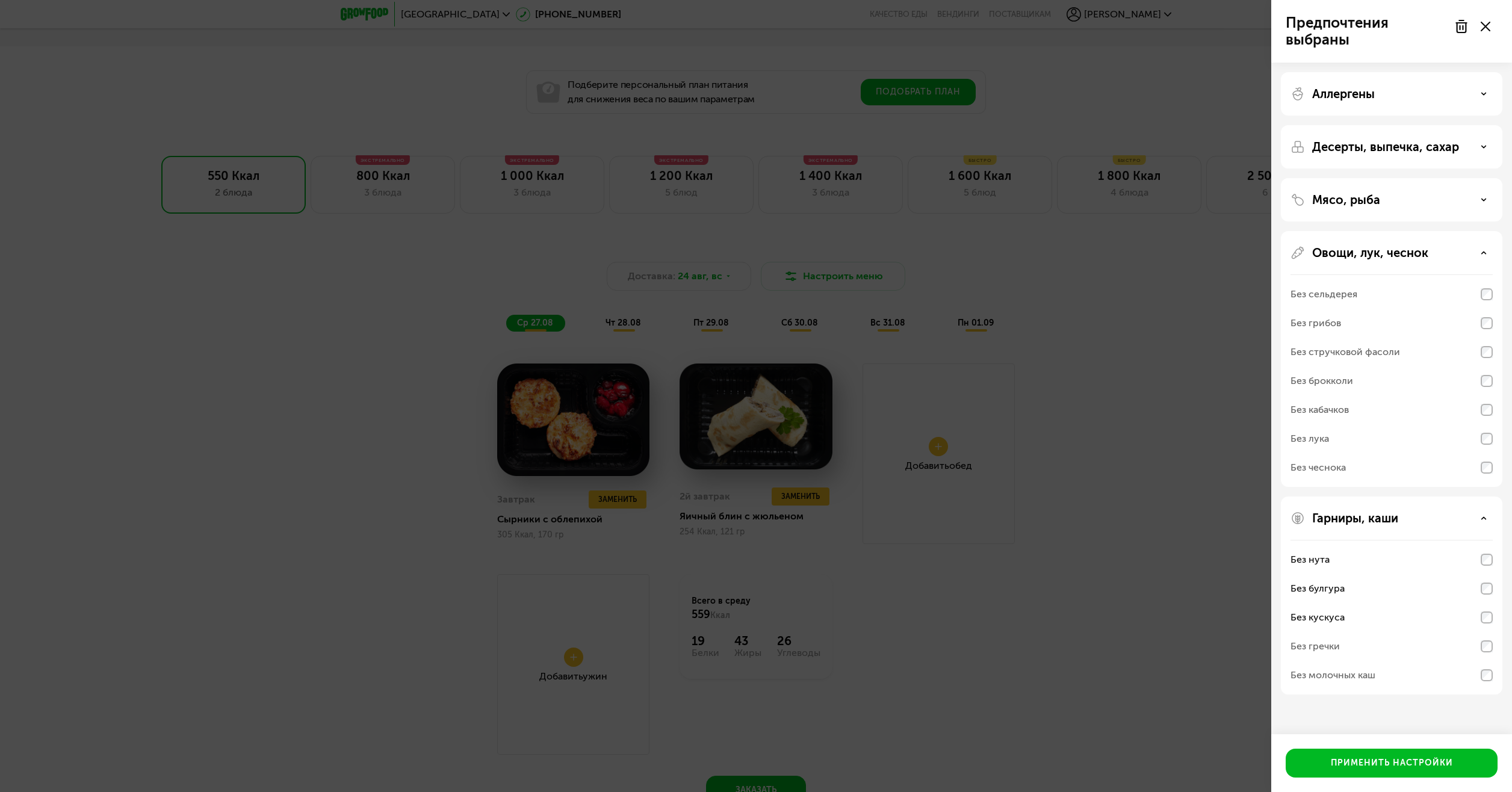
click at [1347, 414] on div "Без кабачков" at bounding box center [1319, 410] width 58 height 15
click at [1341, 408] on div "Без кабачков" at bounding box center [1319, 410] width 58 height 15
click at [1487, 424] on div "Без кабачков" at bounding box center [1392, 438] width 203 height 28
click at [1483, 21] on div at bounding box center [1472, 27] width 50 height 24
click at [1485, 28] on use at bounding box center [1485, 27] width 10 height 10
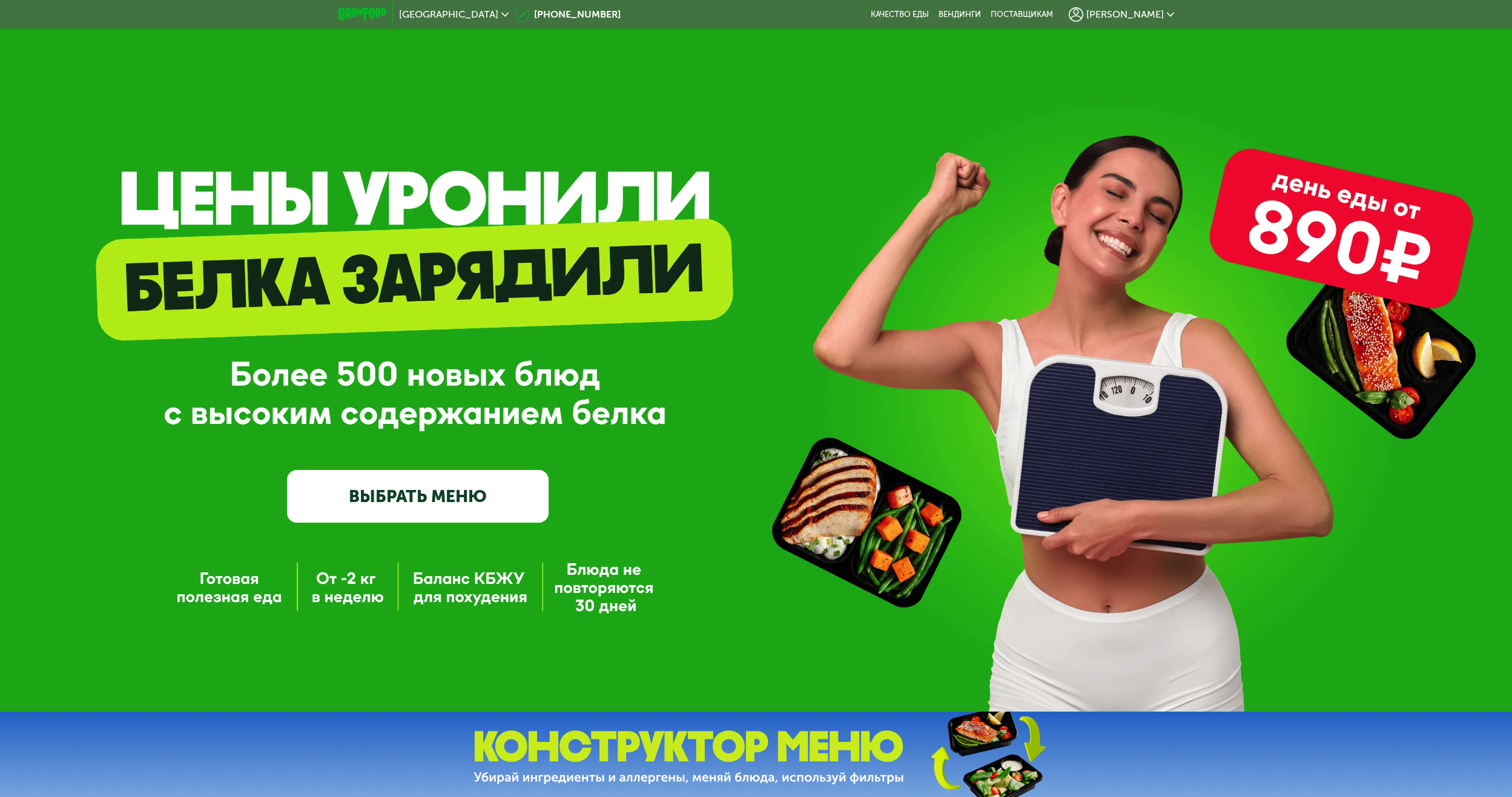
scroll to position [0, 0]
